Goal: Navigation & Orientation: Find specific page/section

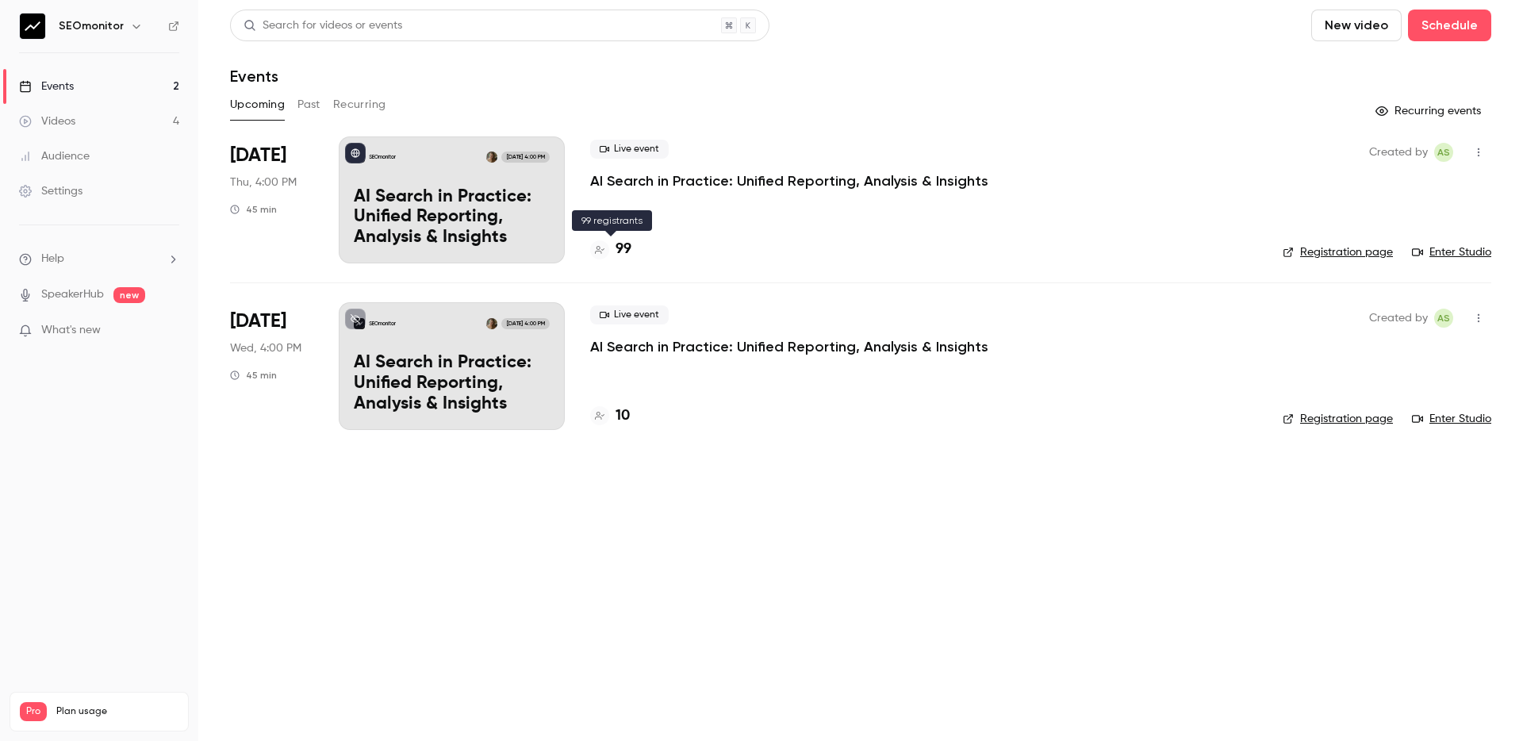
click at [622, 250] on h4 "99" at bounding box center [624, 249] width 16 height 21
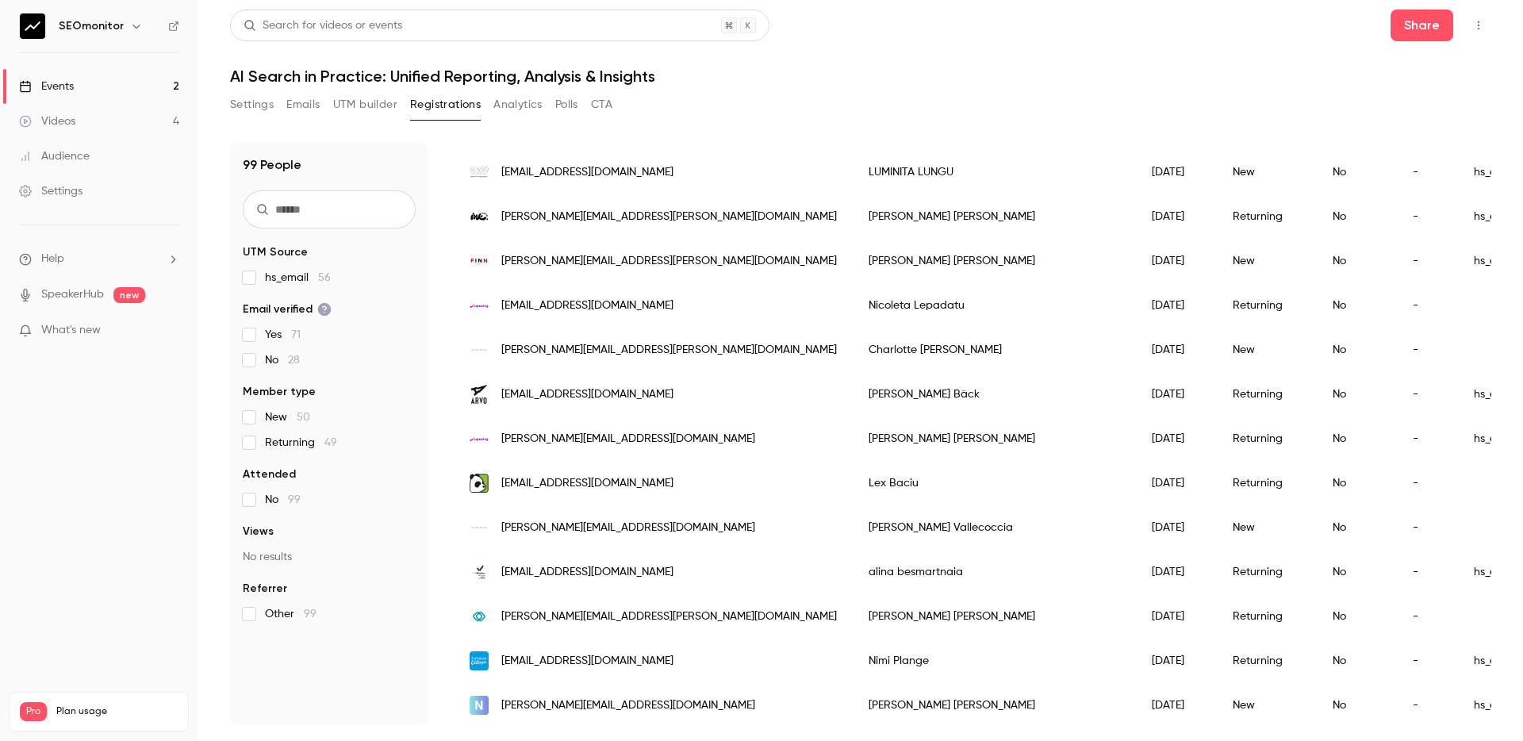
scroll to position [235, 0]
